Goal: Transaction & Acquisition: Purchase product/service

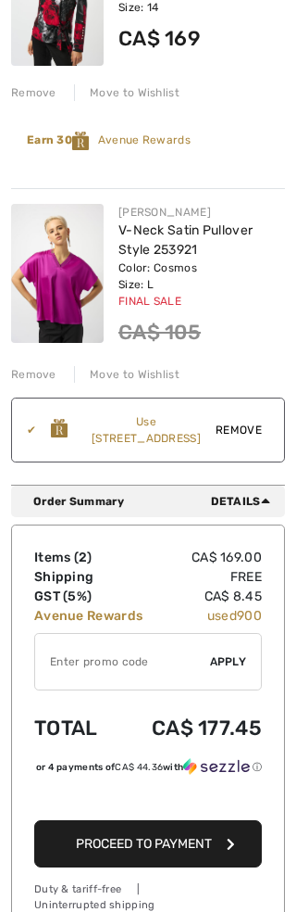
scroll to position [373, 0]
click at [131, 851] on span "Proceed to Payment" at bounding box center [144, 844] width 136 height 16
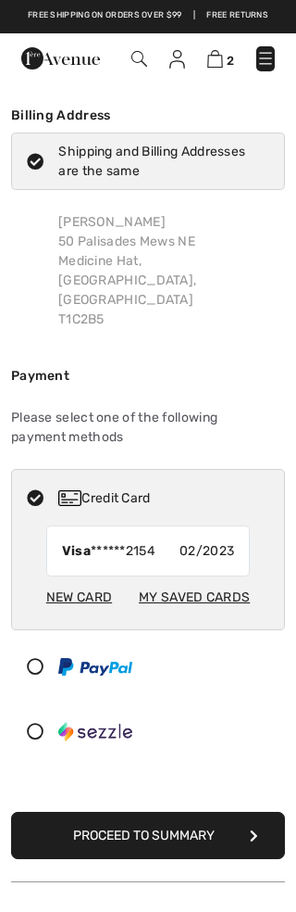
click at [74, 580] on div "New Card" at bounding box center [79, 597] width 66 height 34
radio input "true"
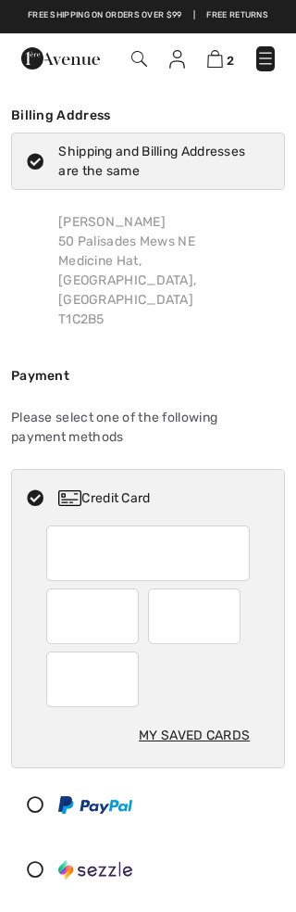
scroll to position [61, 0]
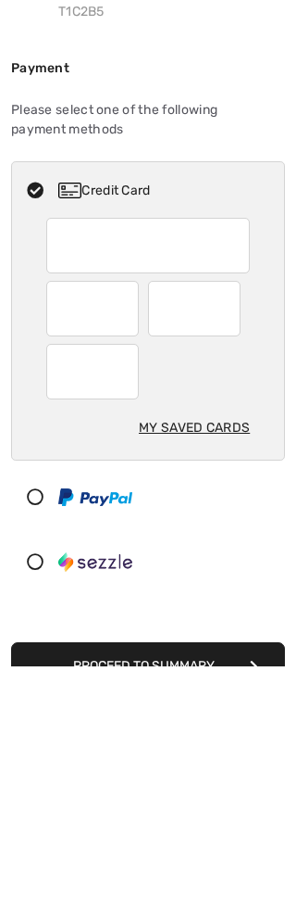
click at [122, 888] on button "Proceed to Summary" at bounding box center [148, 911] width 274 height 47
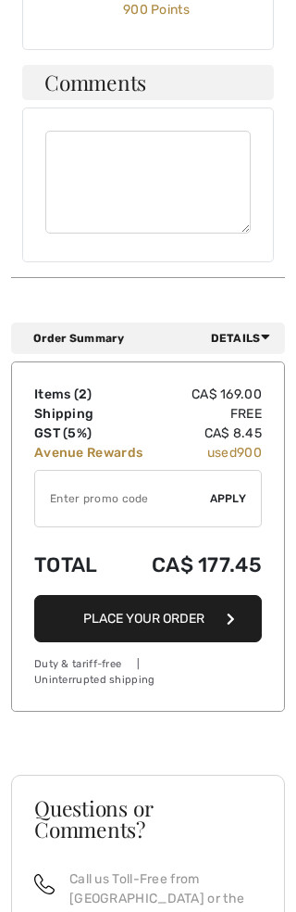
scroll to position [1345, 0]
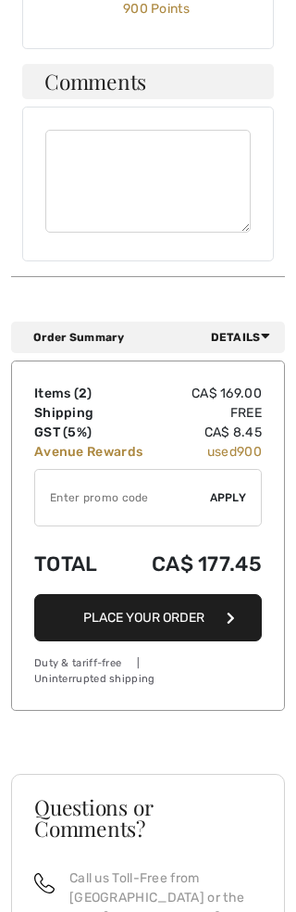
click at [138, 594] on button "Place Your Order" at bounding box center [148, 617] width 228 height 47
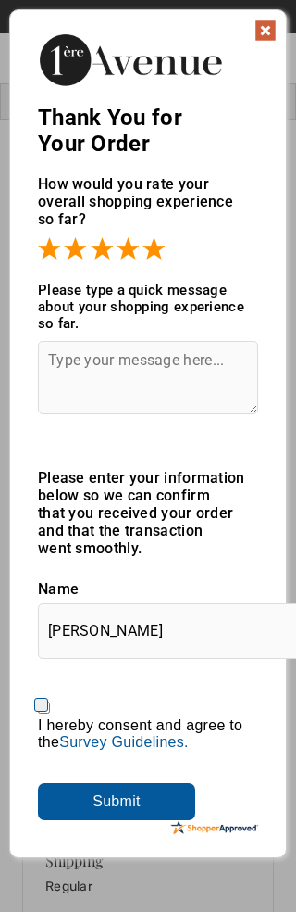
click at [67, 345] on textarea at bounding box center [148, 377] width 220 height 73
click at [147, 341] on textarea "So easy!" at bounding box center [148, 377] width 220 height 73
click at [120, 356] on textarea "So easy!" at bounding box center [148, 377] width 220 height 73
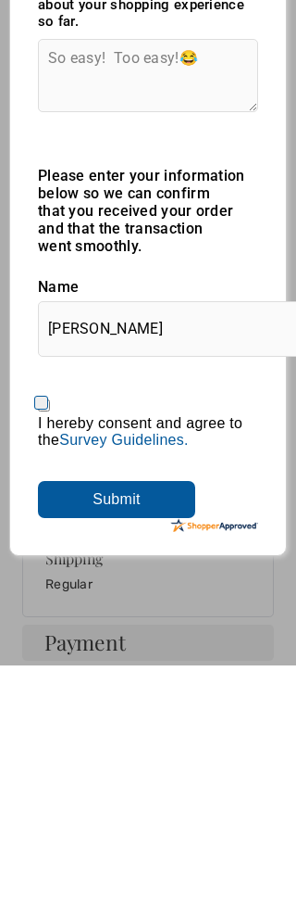
scroll to position [57, 0]
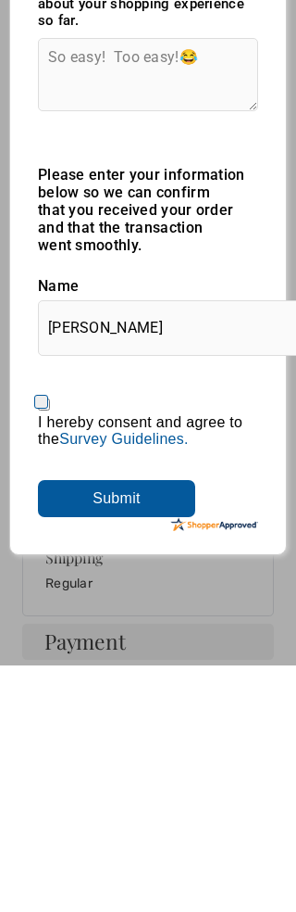
type textarea "So easy! Too easy!😂"
click at [129, 726] on input "Submit" at bounding box center [116, 744] width 157 height 37
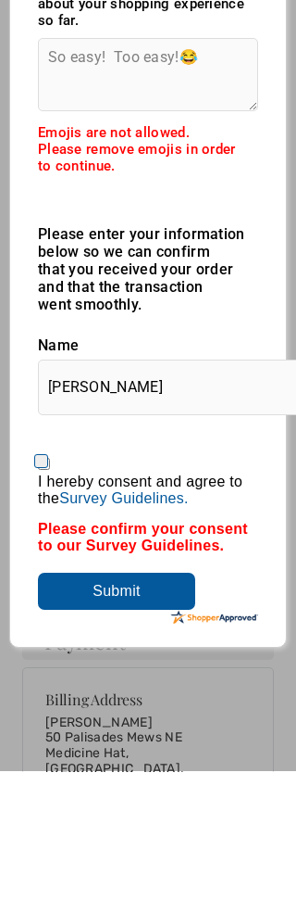
scroll to position [64, 0]
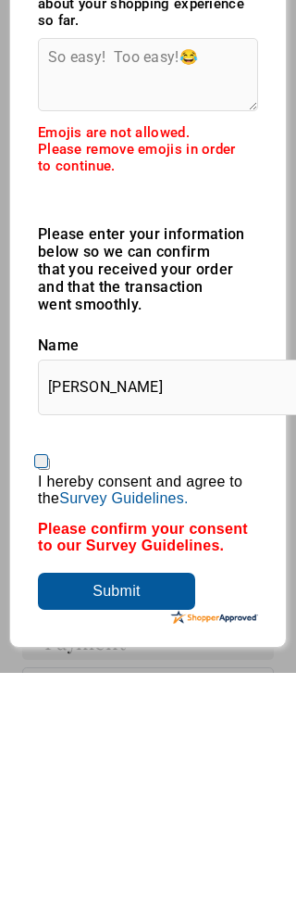
click at [50, 697] on input "I hereby consent and agree to the By submitting a review, you grant permission …" at bounding box center [44, 703] width 12 height 12
checkbox input "true"
click at [213, 285] on textarea "So easy! Too easy!😂" at bounding box center [148, 313] width 220 height 73
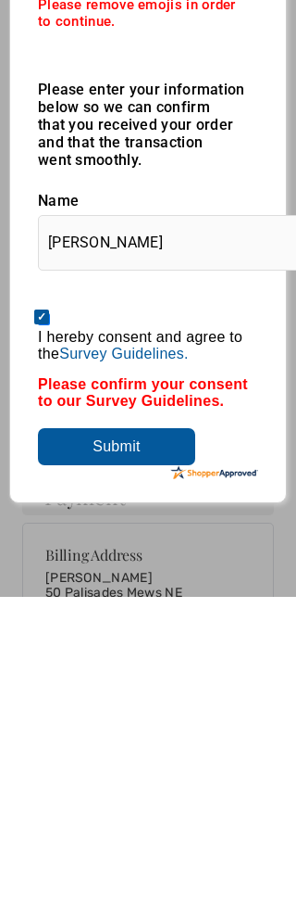
scroll to position [133, 0]
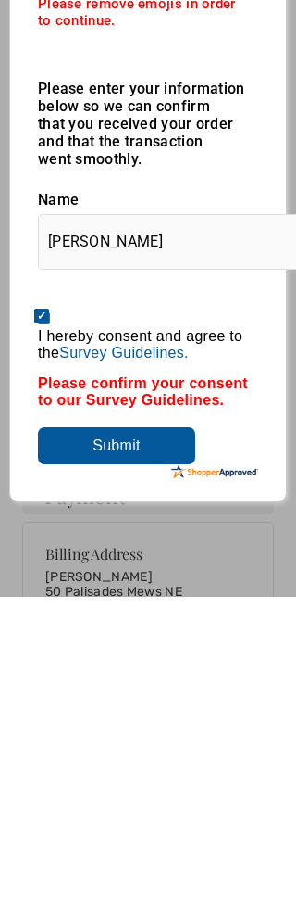
type textarea "So easy! Too easy!"
click at [120, 742] on input "Submit" at bounding box center [116, 760] width 157 height 37
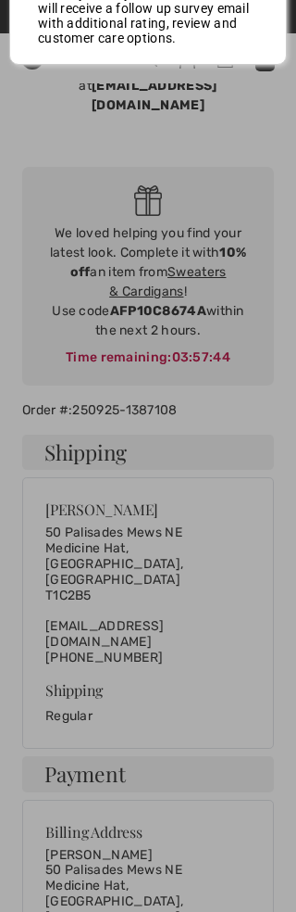
scroll to position [0, 0]
